Goal: Transaction & Acquisition: Book appointment/travel/reservation

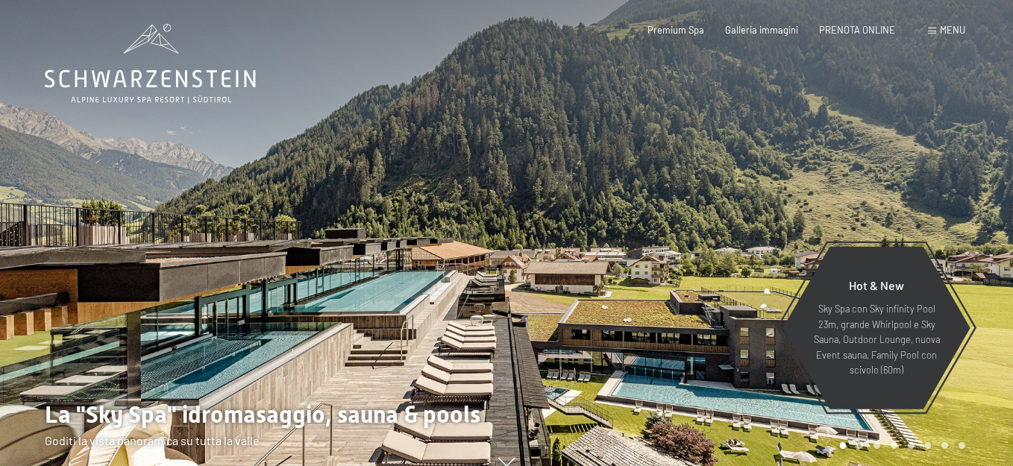
click at [951, 27] on span "Menu" at bounding box center [952, 30] width 25 height 12
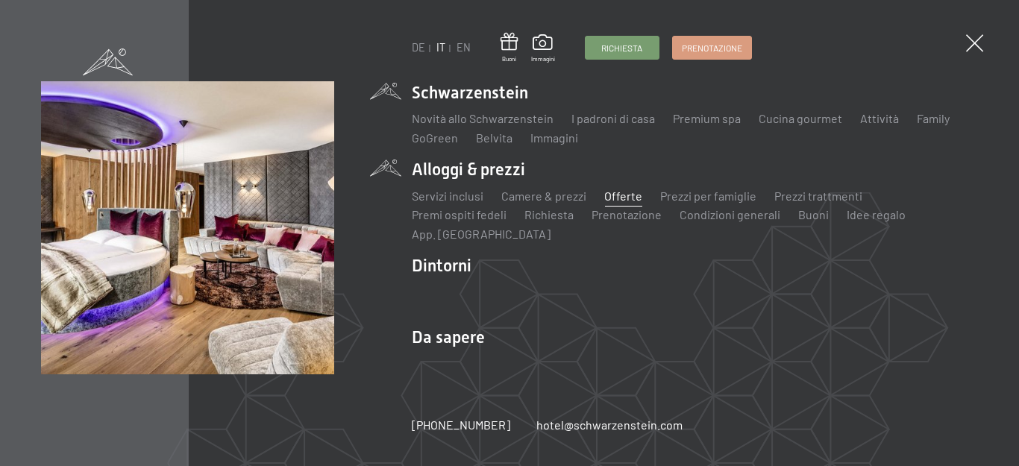
click at [614, 190] on link "Offerte" at bounding box center [623, 196] width 38 height 14
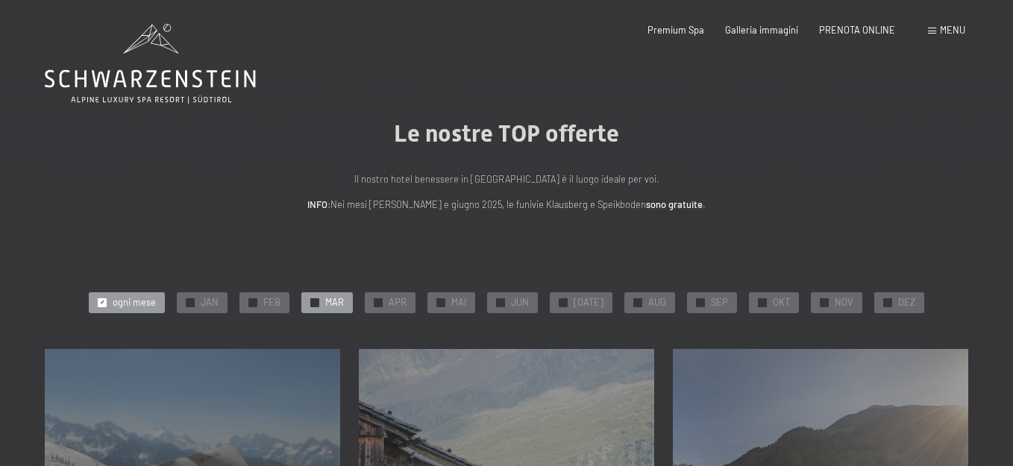
click at [318, 302] on span "✓" at bounding box center [314, 302] width 5 height 8
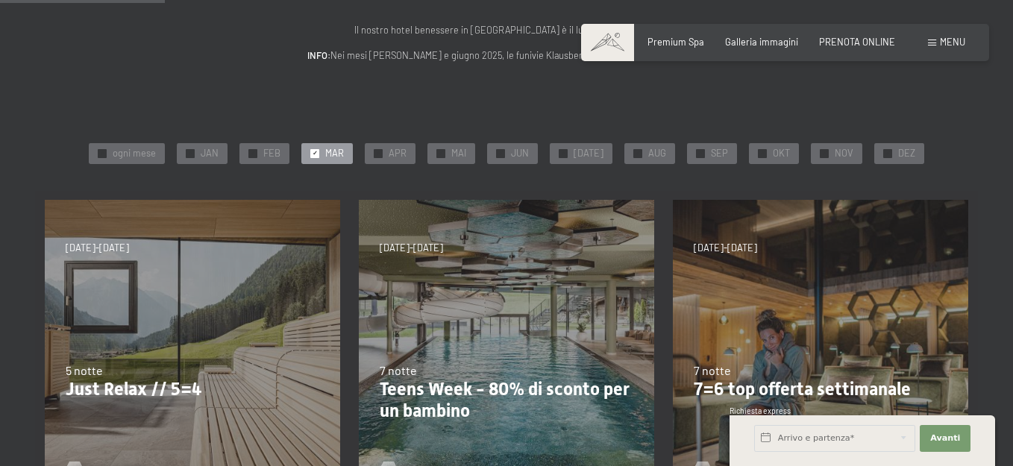
scroll to position [224, 0]
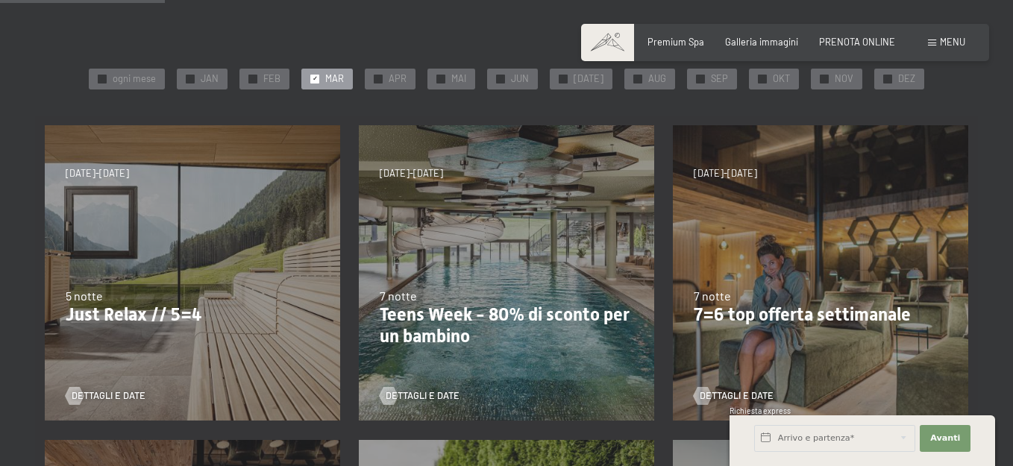
click at [151, 204] on div "24/9/2025-3/10/2025 26/10/2025-31/10/2025 21/12/2025-26/12/2025 4/1/2026-23/1/2…" at bounding box center [192, 273] width 314 height 314
click at [98, 397] on span "Dettagli e Date" at bounding box center [124, 395] width 74 height 13
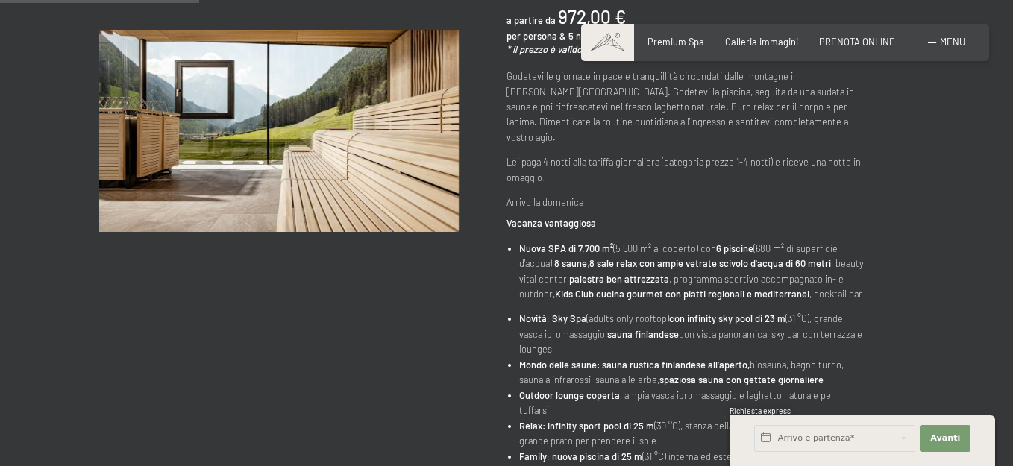
scroll to position [149, 0]
